Goal: Task Accomplishment & Management: Manage account settings

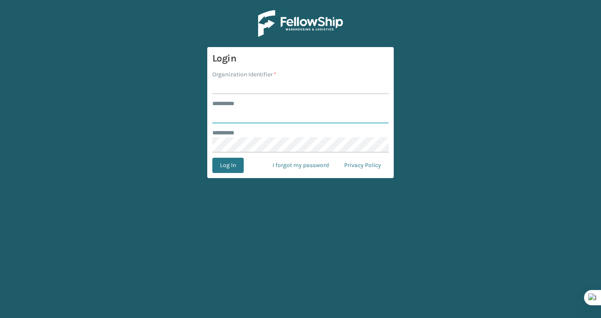
type input "*******"
click at [260, 84] on input "Organization Identifier *" at bounding box center [300, 86] width 176 height 15
type input "Brightech"
click at [231, 160] on button "Log In" at bounding box center [227, 165] width 31 height 15
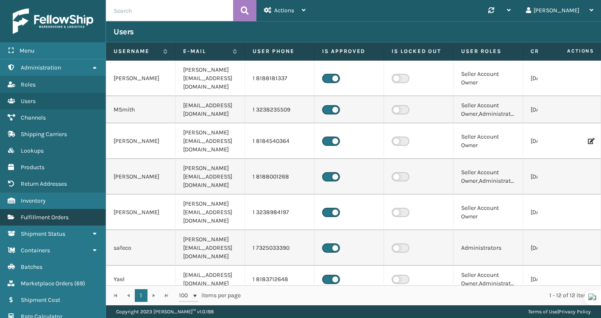
click at [66, 214] on span "Fulfillment Orders" at bounding box center [45, 217] width 48 height 7
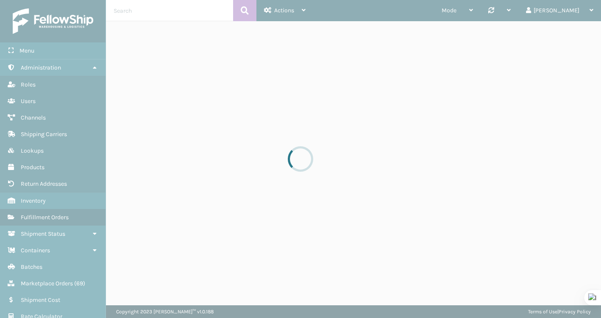
click at [179, 6] on div at bounding box center [300, 159] width 601 height 318
click at [173, 9] on div at bounding box center [300, 159] width 601 height 318
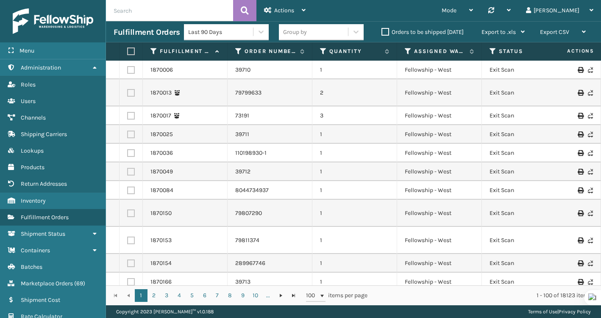
click at [168, 12] on input "text" at bounding box center [169, 10] width 127 height 21
paste input "43310"
type input "43310"
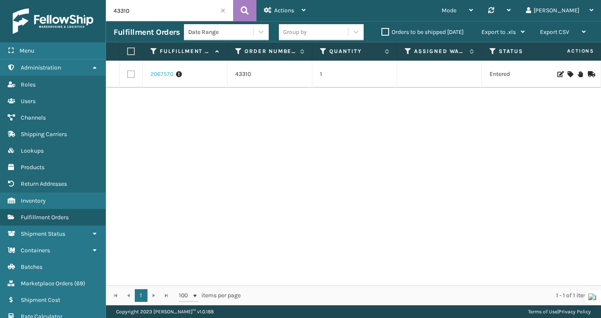
click at [162, 73] on link "2067570" at bounding box center [161, 74] width 23 height 8
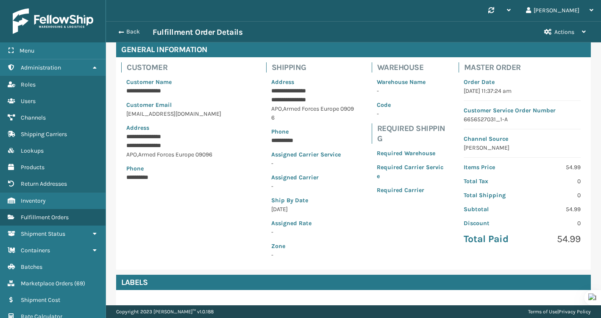
scroll to position [37, 0]
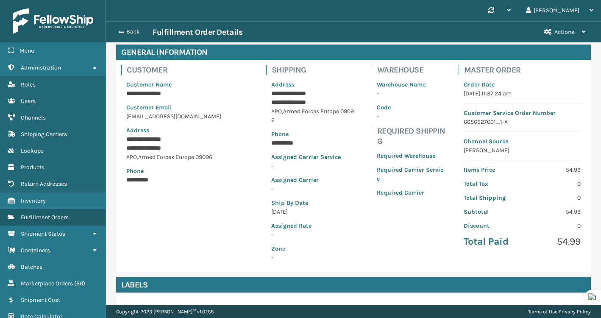
click at [487, 124] on p "6656527031_1-A" at bounding box center [522, 121] width 117 height 9
click at [486, 124] on p "6656527031_1-A" at bounding box center [522, 121] width 117 height 9
copy p "6656527031_1-A"
click at [562, 36] on button "Actions" at bounding box center [565, 32] width 57 height 21
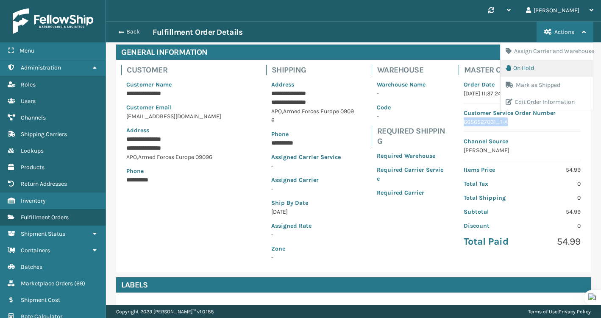
click at [537, 67] on button "On Hold" at bounding box center [547, 68] width 92 height 17
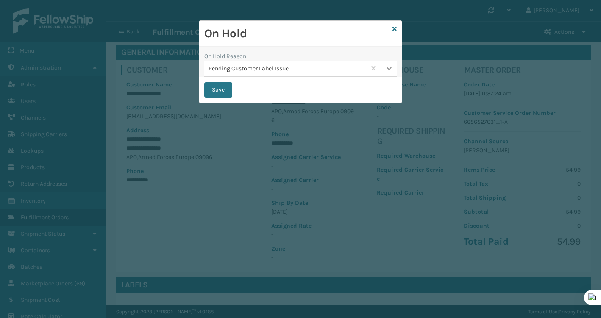
click at [390, 70] on icon at bounding box center [389, 68] width 8 height 8
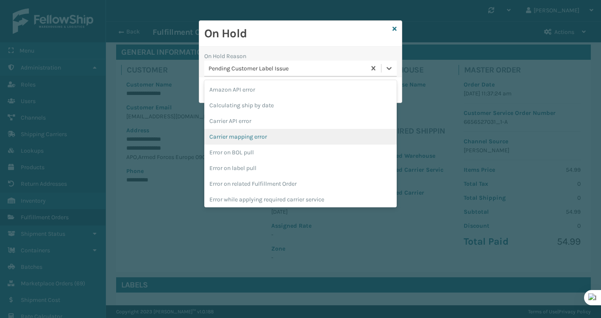
scroll to position [221, 0]
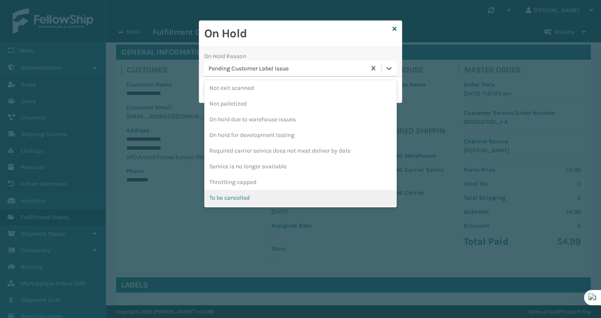
click at [334, 201] on div "To be cancelled" at bounding box center [300, 198] width 192 height 16
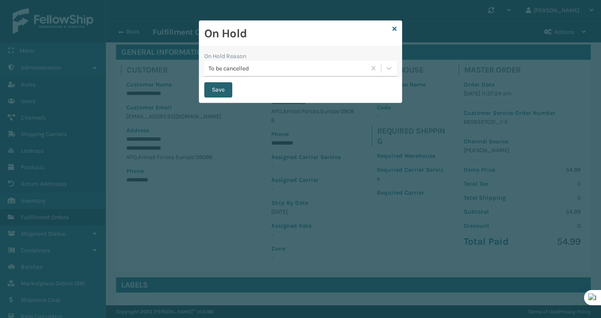
click at [219, 94] on button "Save" at bounding box center [218, 89] width 28 height 15
